Goal: Transaction & Acquisition: Purchase product/service

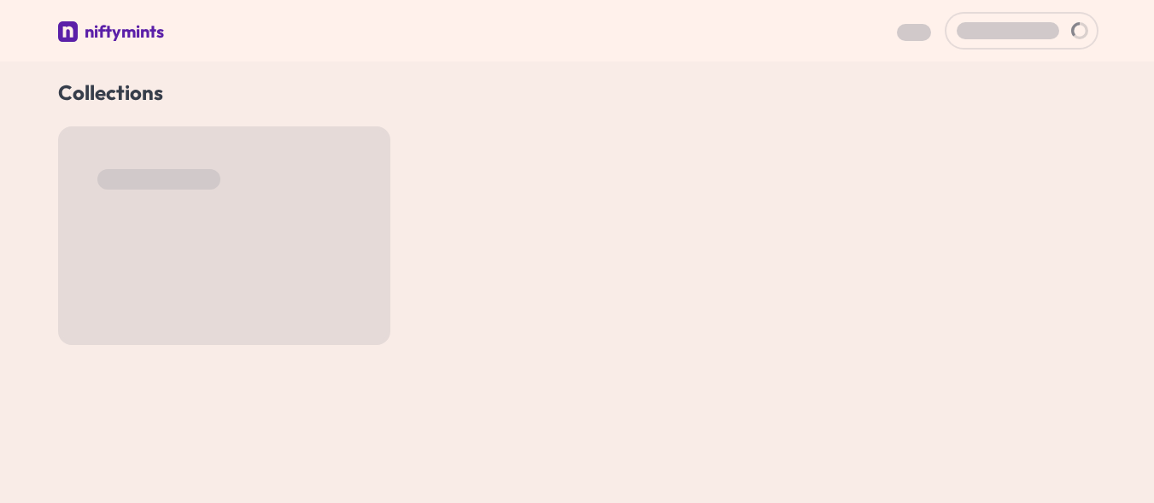
scroll to position [61, 0]
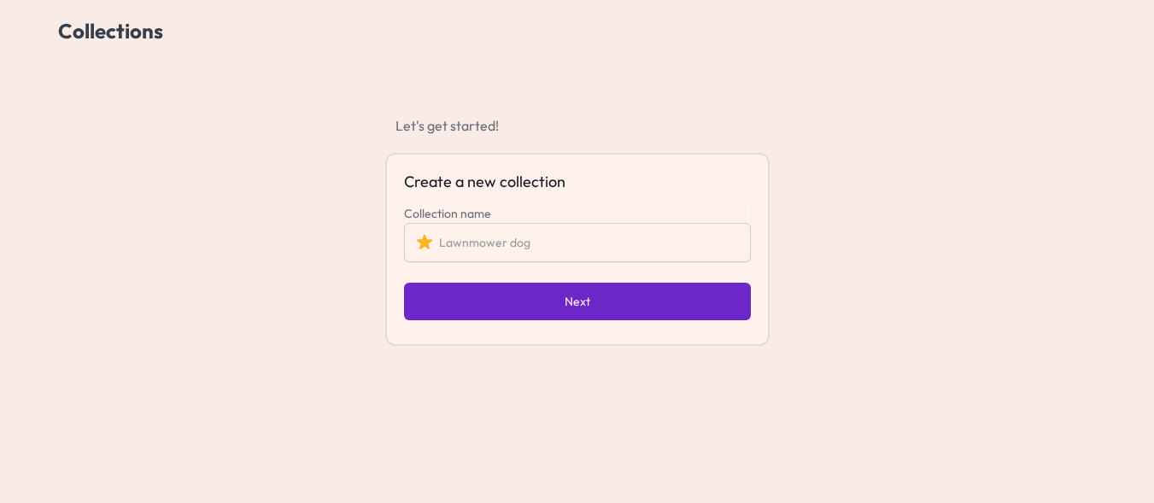
click at [570, 241] on input "Collection name" at bounding box center [577, 242] width 347 height 39
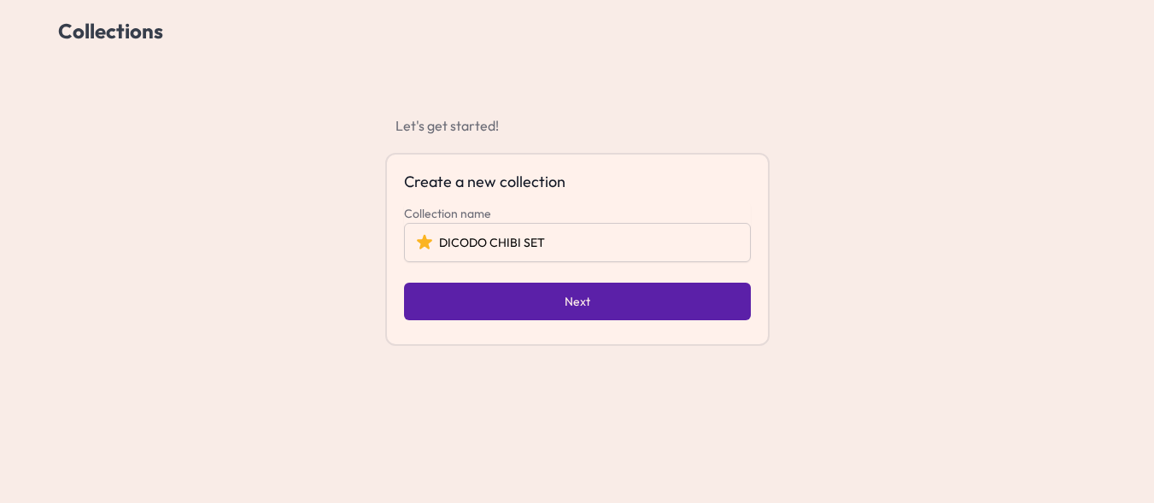
type input "DICODO CHIBI SET"
click at [612, 312] on button "Next" at bounding box center [577, 302] width 347 height 38
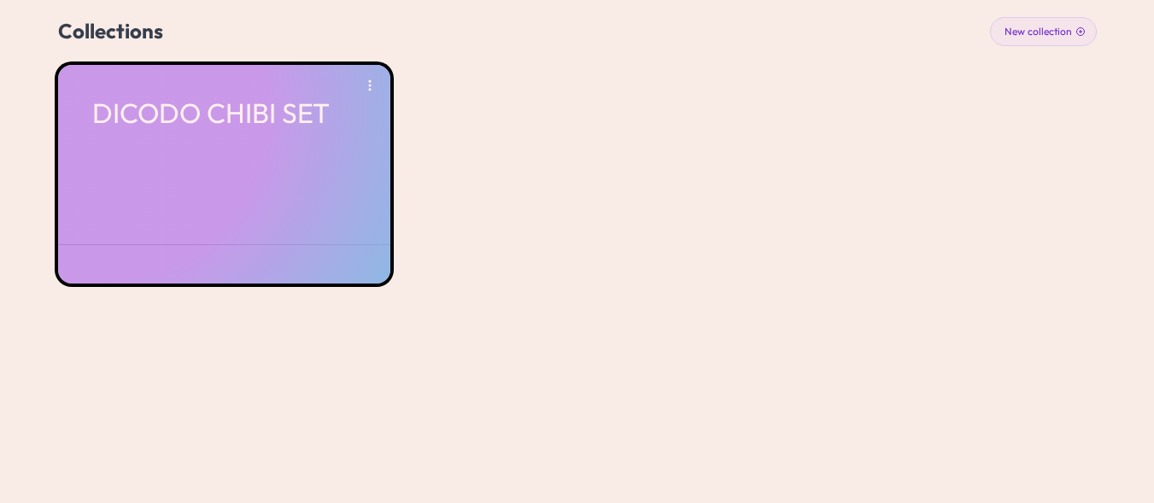
click at [206, 170] on div "DICODO CHIBI SET" at bounding box center [224, 174] width 332 height 219
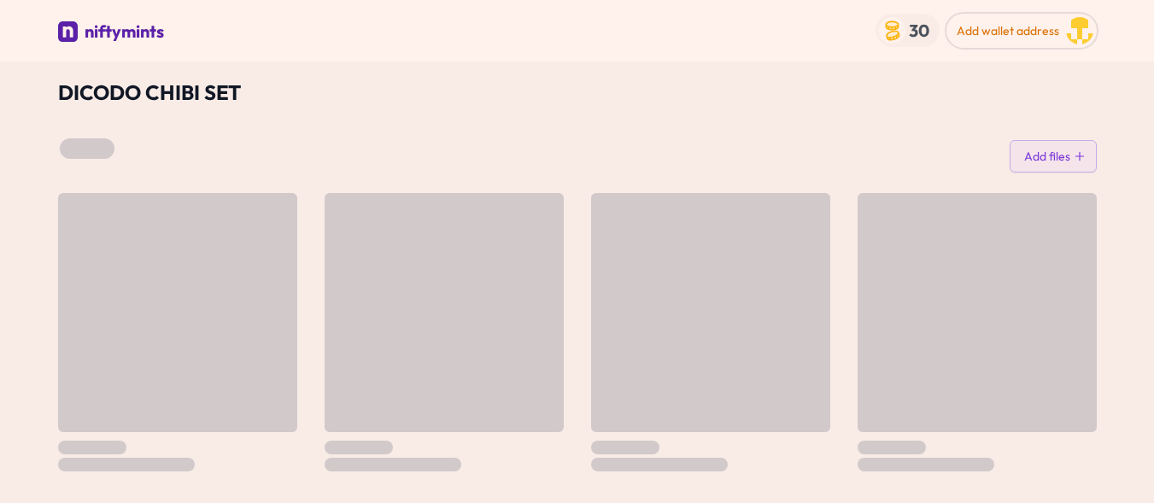
click at [920, 44] on div "30" at bounding box center [907, 30] width 64 height 33
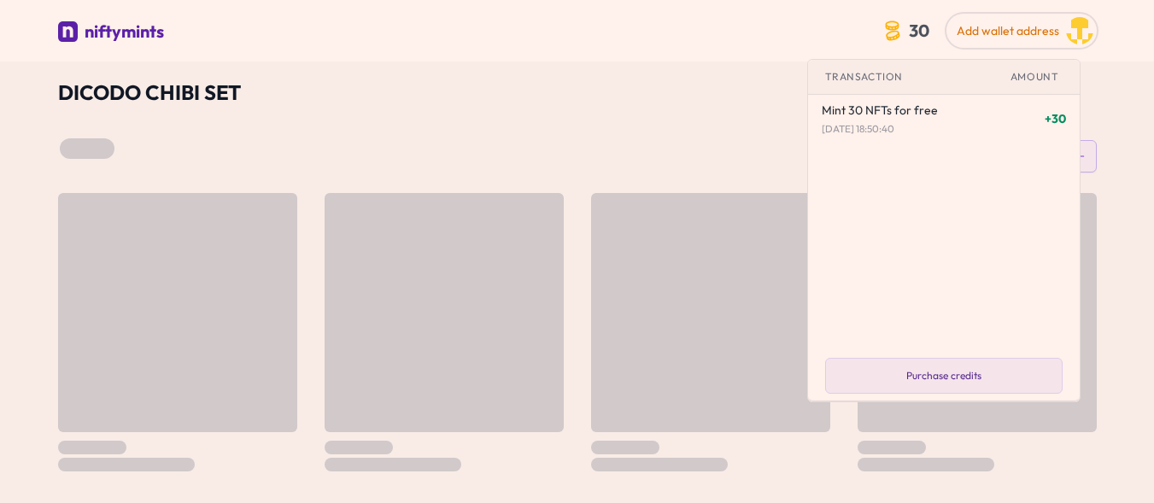
click at [734, 32] on div "niftymints" at bounding box center [456, 34] width 797 height 28
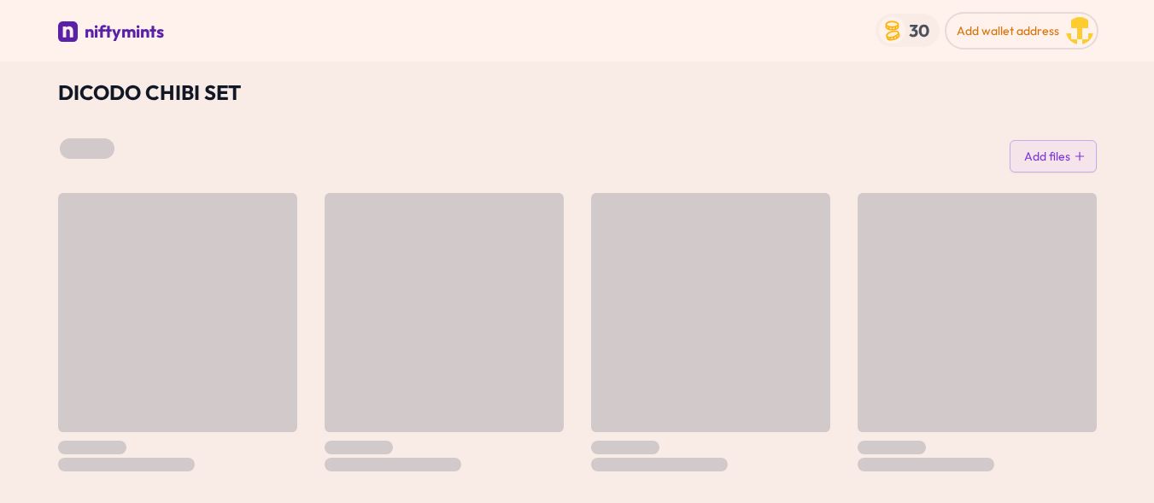
click at [928, 27] on span "30" at bounding box center [918, 30] width 27 height 26
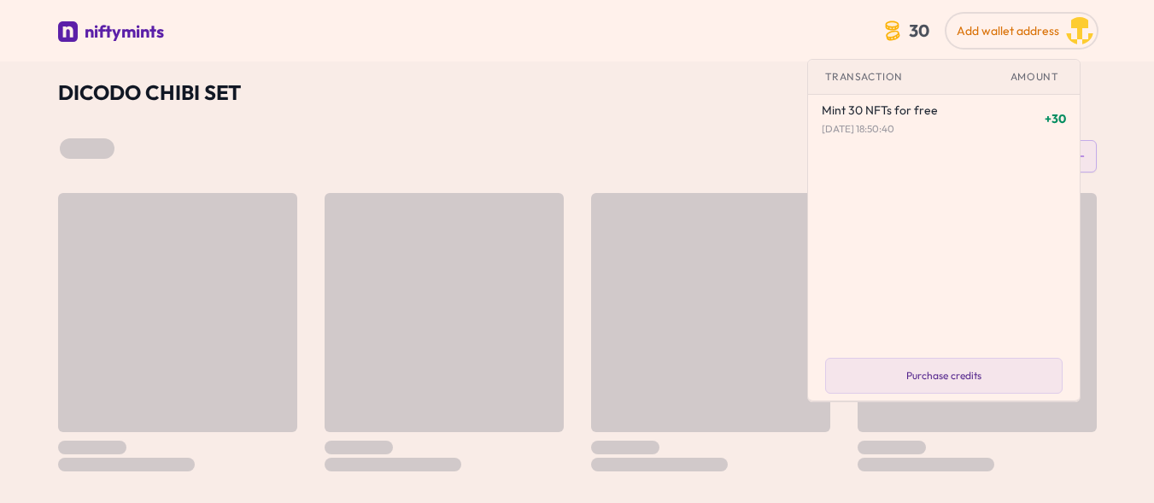
click at [812, 44] on div "niftymints" at bounding box center [456, 34] width 797 height 28
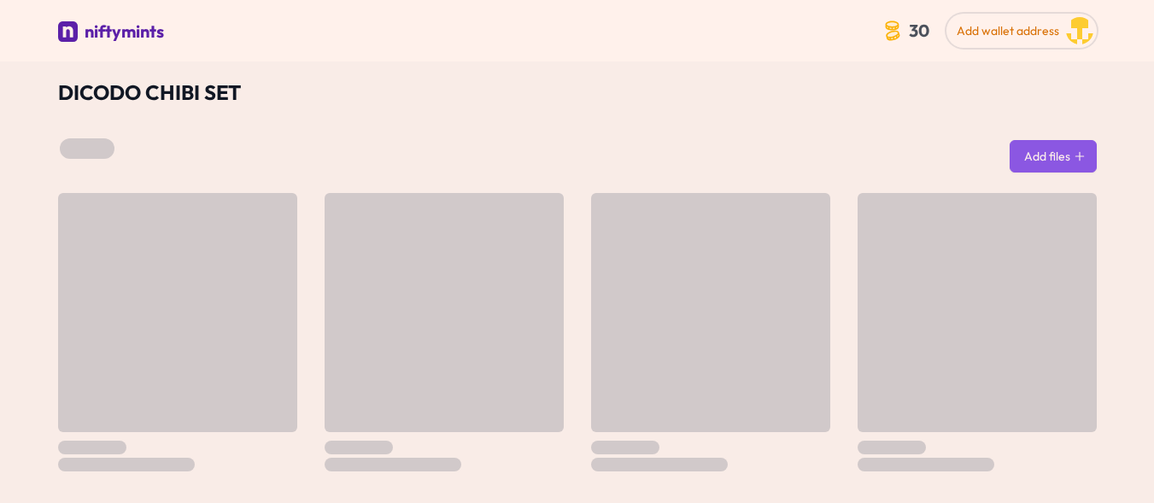
click at [1085, 170] on button "Add files" at bounding box center [1052, 156] width 87 height 32
click at [1056, 162] on button "Add files" at bounding box center [1052, 156] width 87 height 32
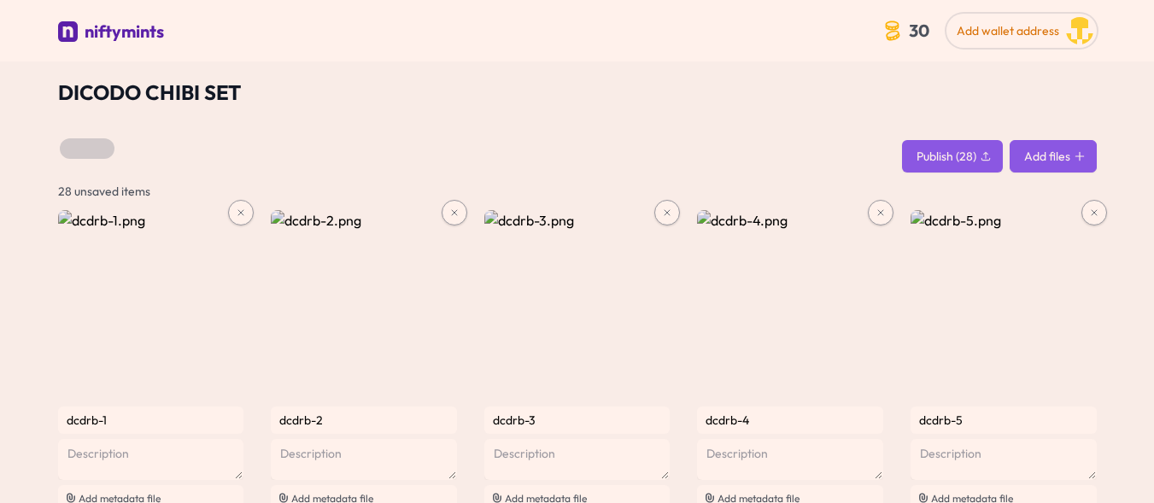
click at [1057, 162] on button "Add files" at bounding box center [1052, 156] width 87 height 32
click at [1027, 163] on button "Add files" at bounding box center [1052, 156] width 87 height 32
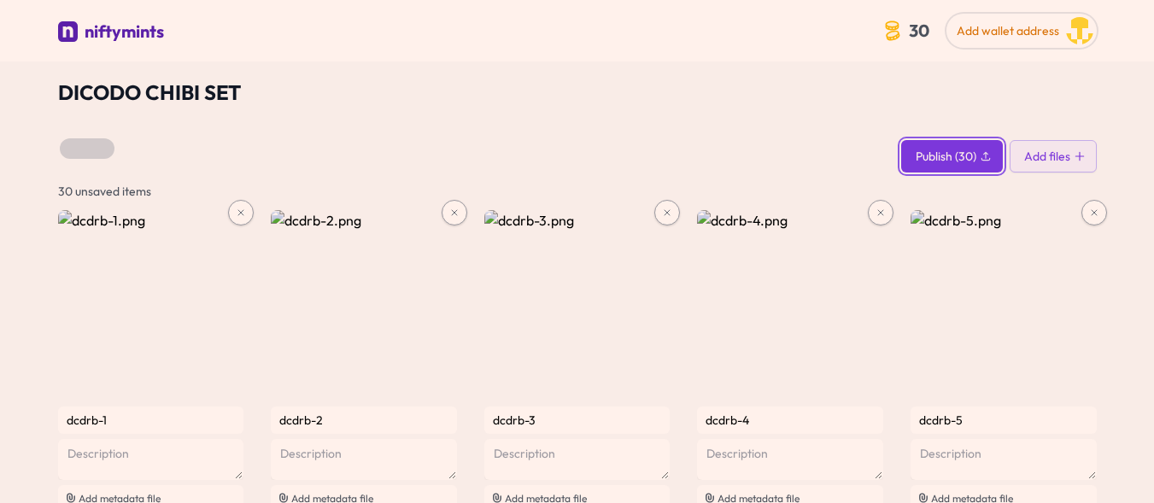
click at [977, 158] on button "Publish (30)" at bounding box center [952, 156] width 102 height 32
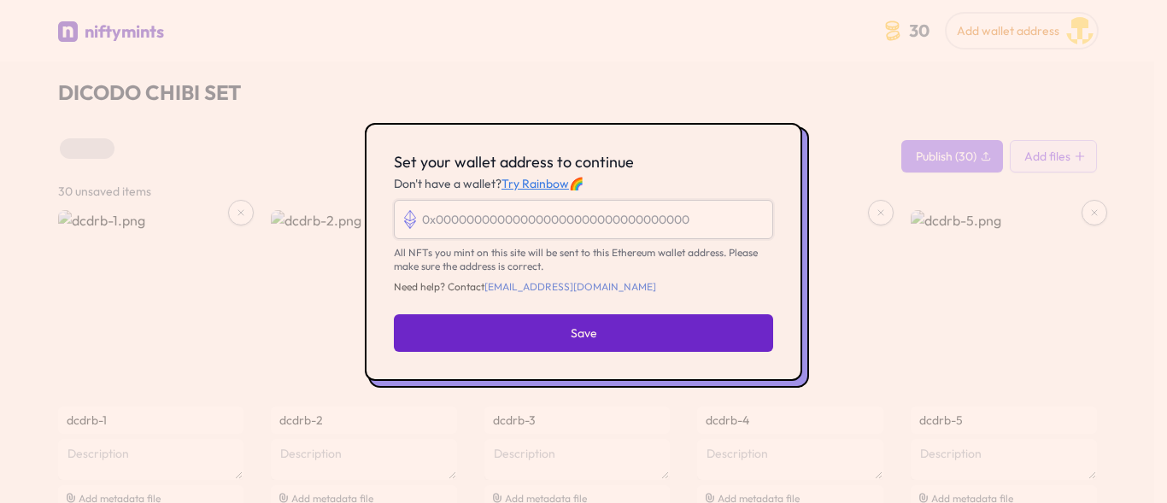
click at [508, 228] on input "Set your wallet address to continue" at bounding box center [583, 219] width 379 height 39
paste input "0x949A8350567c5Ca7e686960B2154B24BFf5dFcA9"
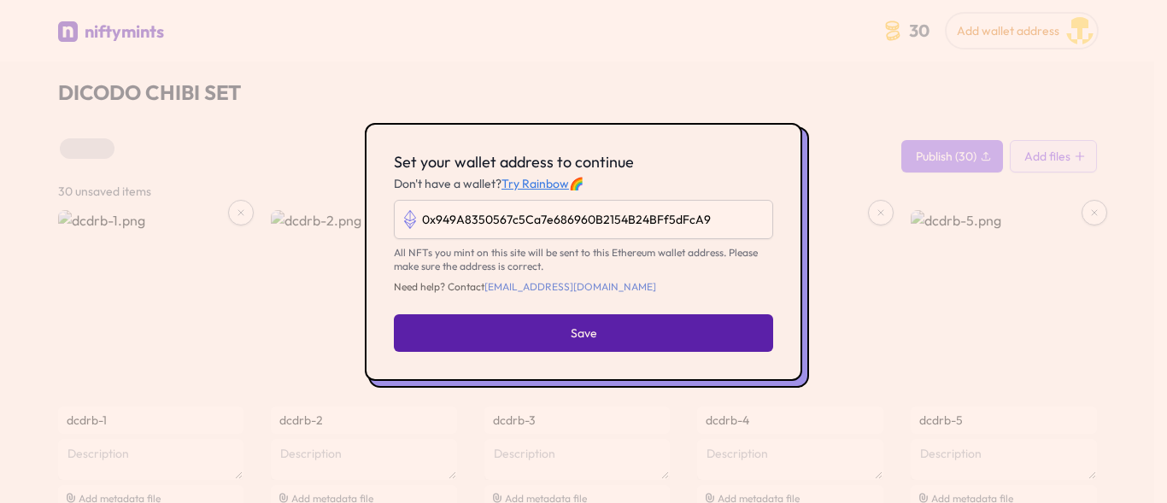
click at [589, 337] on span "Save" at bounding box center [583, 333] width 26 height 17
type input "0x949a8350567c5ca7e686960b2154b24bff5dfca9"
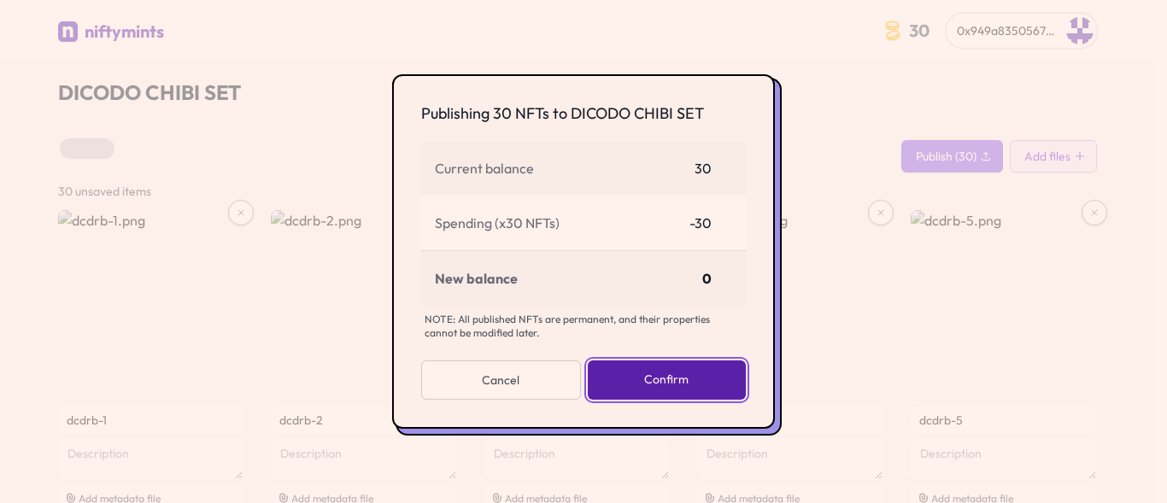
click at [687, 381] on button "Confirm" at bounding box center [667, 379] width 158 height 39
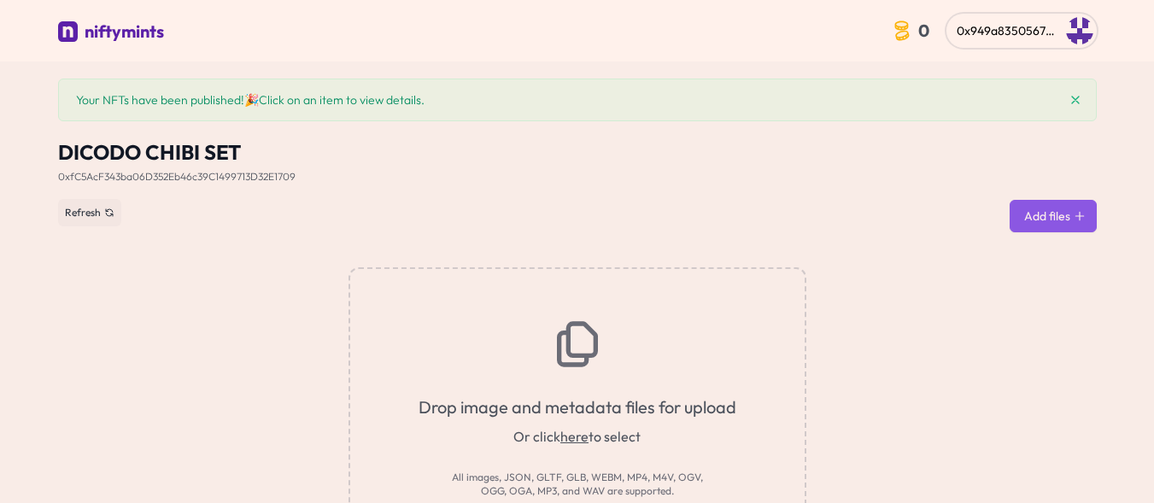
click at [1052, 208] on button "Add files" at bounding box center [1052, 216] width 87 height 32
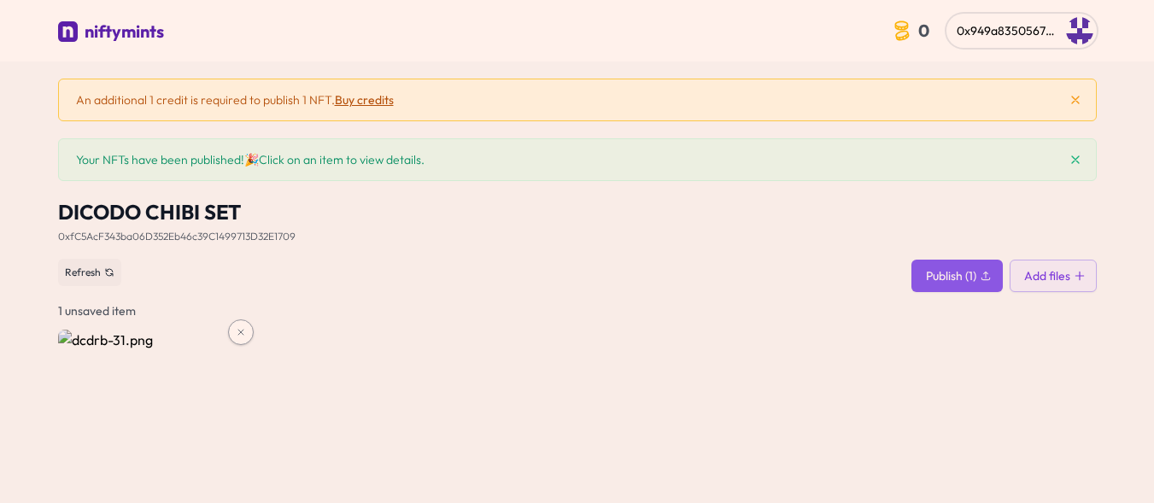
click at [368, 102] on button "Buy credits" at bounding box center [364, 99] width 59 height 17
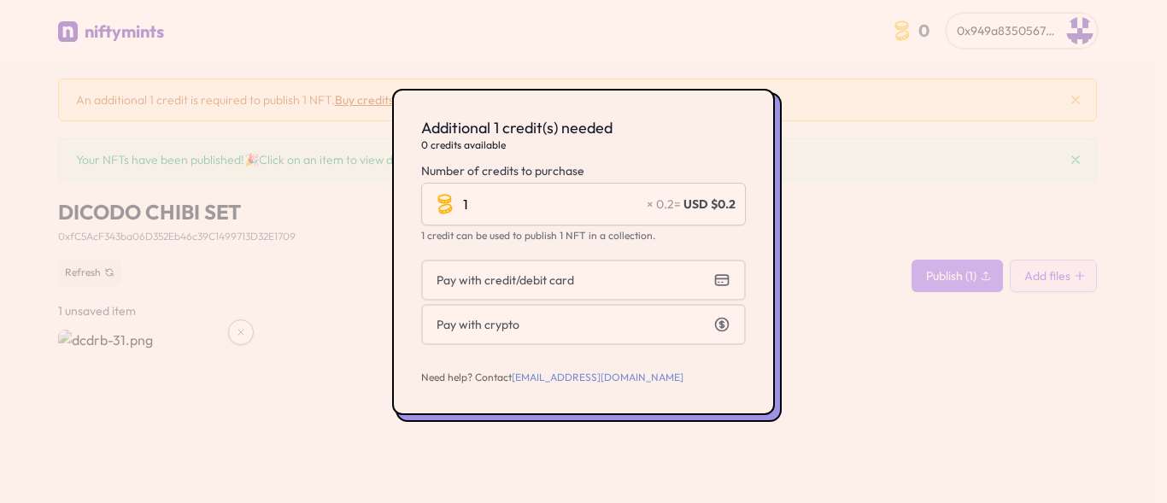
click at [845, 204] on div at bounding box center [583, 251] width 1167 height 503
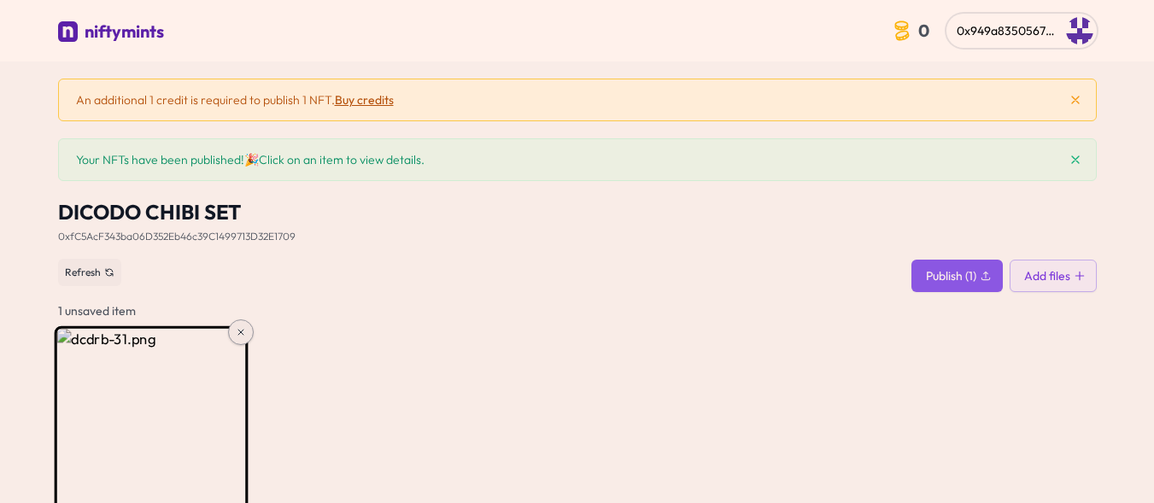
click at [241, 332] on icon at bounding box center [240, 332] width 5 height 5
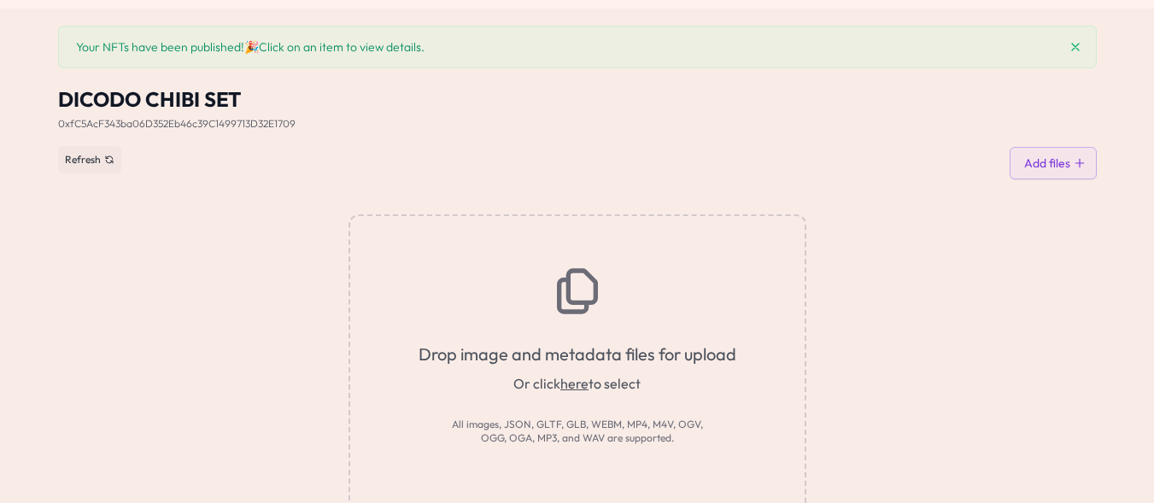
scroll to position [82, 0]
